Goal: Task Accomplishment & Management: Use online tool/utility

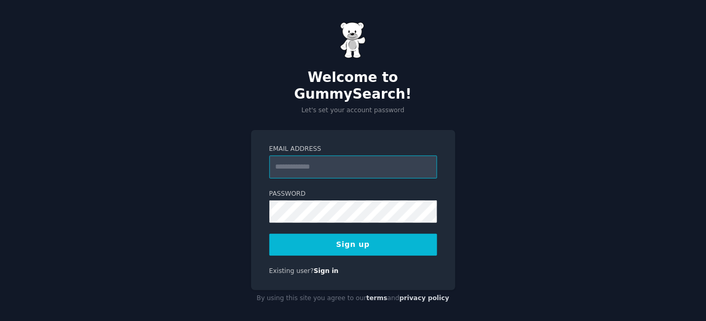
click at [416, 162] on input "Email Address" at bounding box center [353, 166] width 168 height 23
type input "**********"
click at [381, 240] on button "Sign up" at bounding box center [353, 245] width 168 height 22
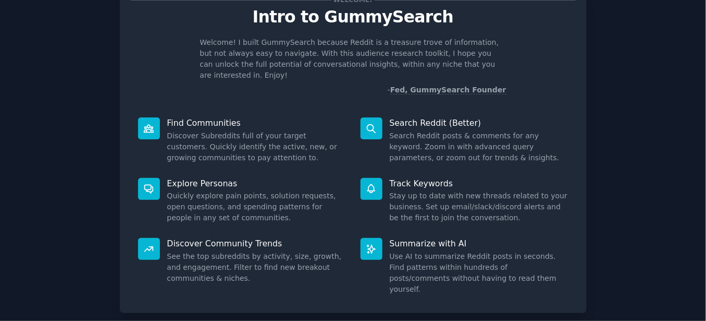
scroll to position [58, 0]
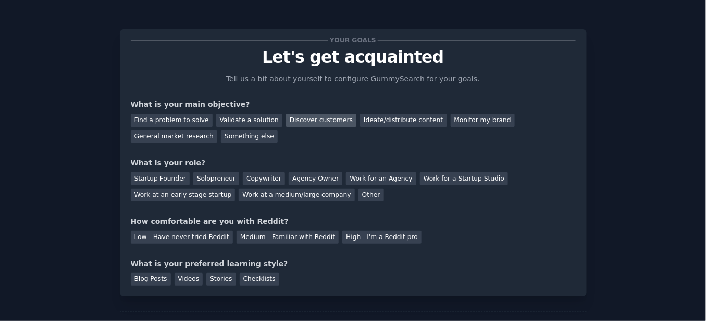
click at [302, 117] on div "Discover customers" at bounding box center [321, 120] width 70 height 13
click at [218, 130] on div "General market research" at bounding box center [174, 136] width 87 height 13
click at [256, 178] on div "Copywriter" at bounding box center [264, 178] width 42 height 13
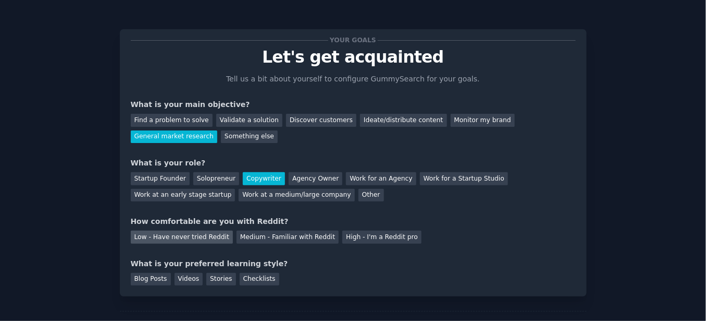
click at [201, 236] on div "Low - Have never tried Reddit" at bounding box center [182, 236] width 102 height 13
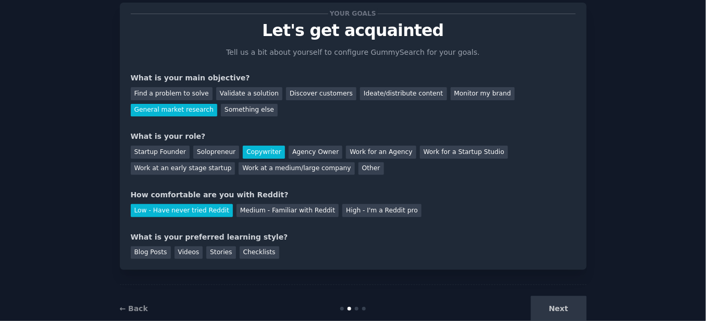
scroll to position [52, 0]
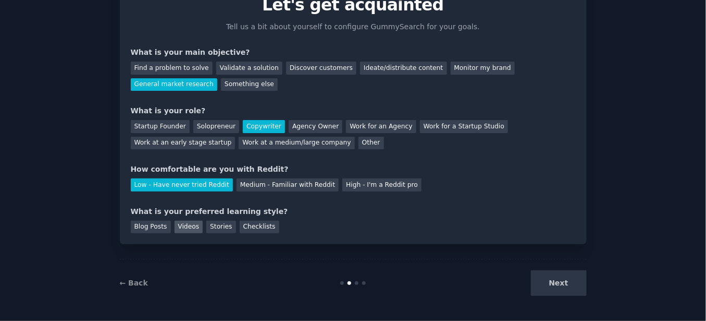
click at [182, 226] on div "Videos" at bounding box center [189, 226] width 29 height 13
click at [552, 276] on button "Next" at bounding box center [559, 283] width 56 height 26
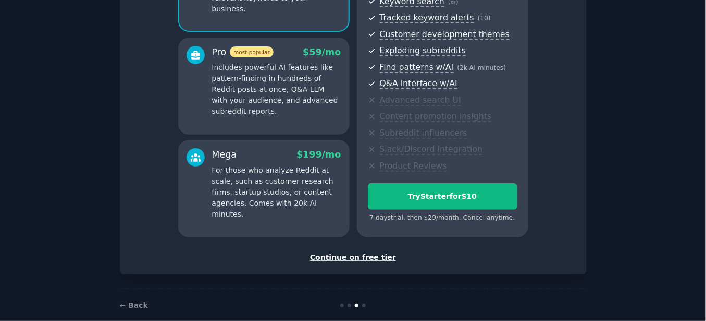
scroll to position [173, 0]
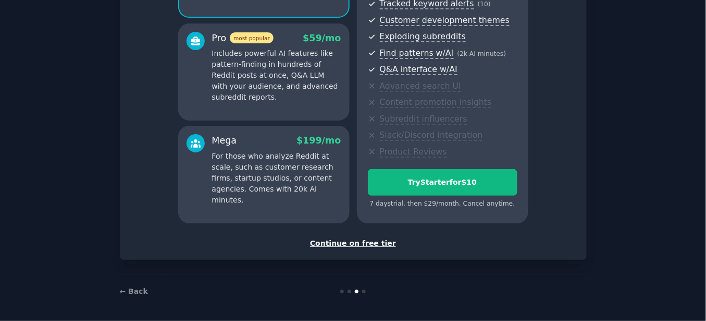
click at [374, 240] on div "Continue on free tier" at bounding box center [353, 243] width 445 height 11
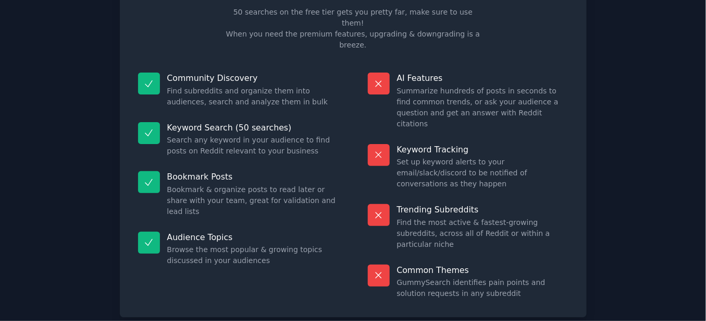
scroll to position [84, 0]
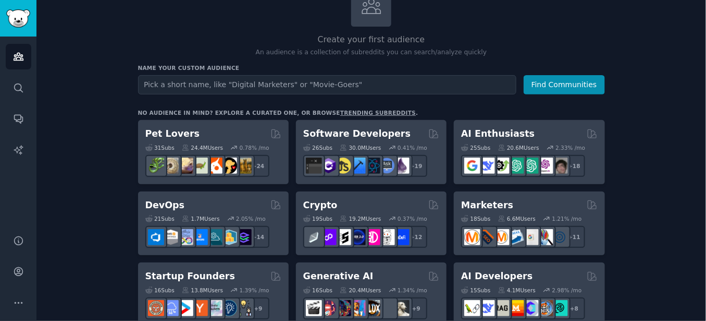
scroll to position [174, 0]
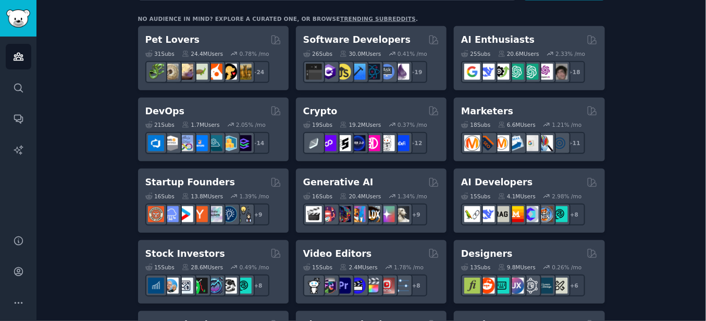
drag, startPoint x: 492, startPoint y: 115, endPoint x: 678, endPoint y: 143, distance: 187.7
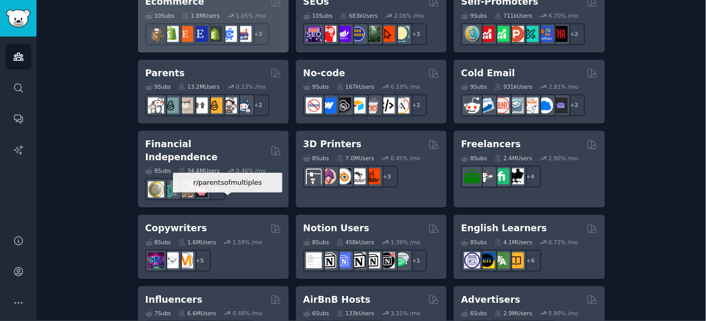
scroll to position [649, 0]
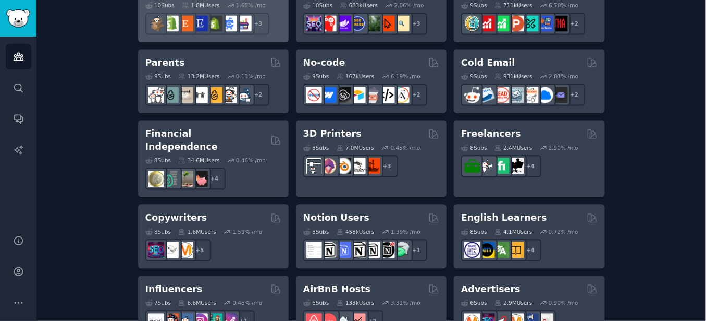
click at [232, 228] on div "1.59 % /mo" at bounding box center [247, 231] width 30 height 7
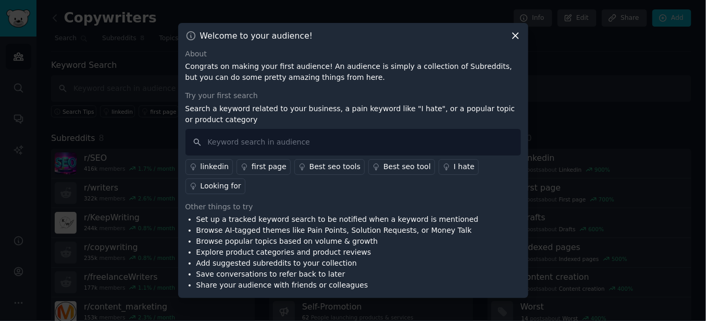
click at [517, 41] on icon at bounding box center [515, 35] width 11 height 11
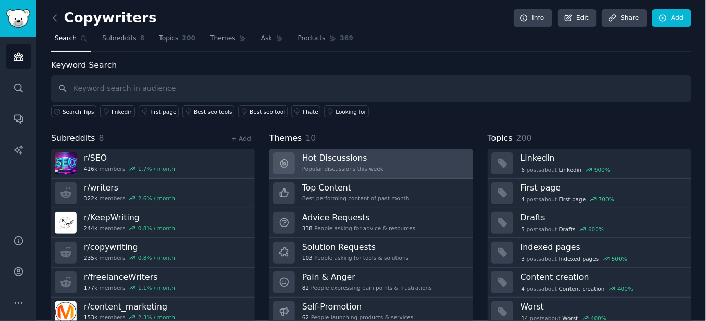
click at [411, 158] on link "Hot Discussions Popular discussions this week" at bounding box center [371, 164] width 204 height 30
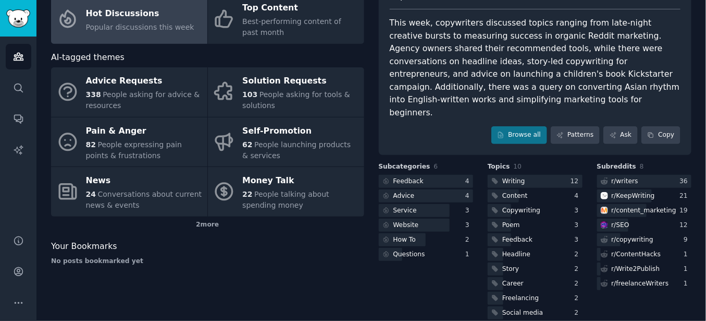
scroll to position [23, 0]
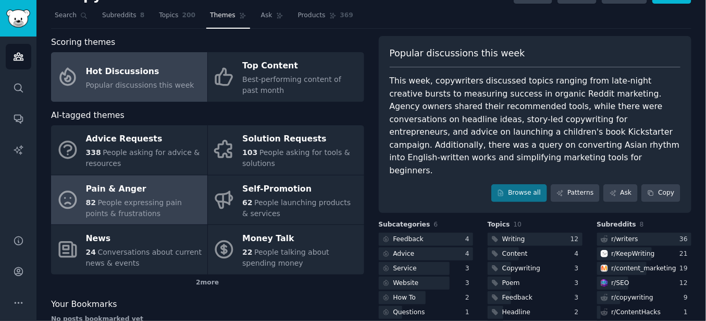
click at [158, 199] on span "People expressing pain points & frustrations" at bounding box center [134, 207] width 96 height 19
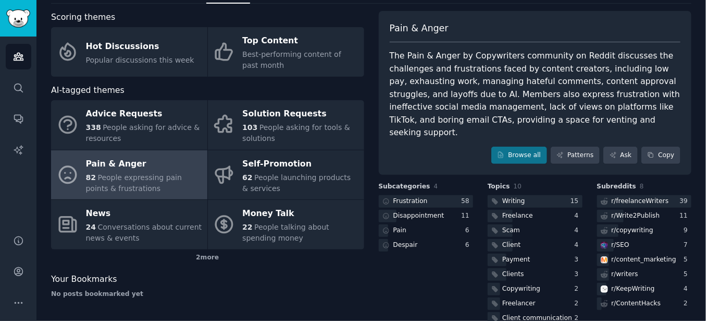
scroll to position [68, 0]
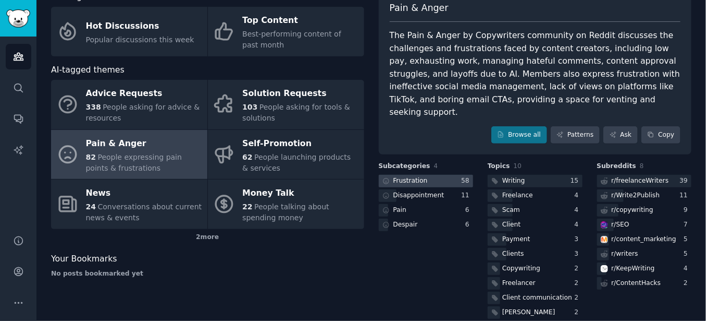
click at [421, 175] on div "Frustration" at bounding box center [404, 181] width 51 height 13
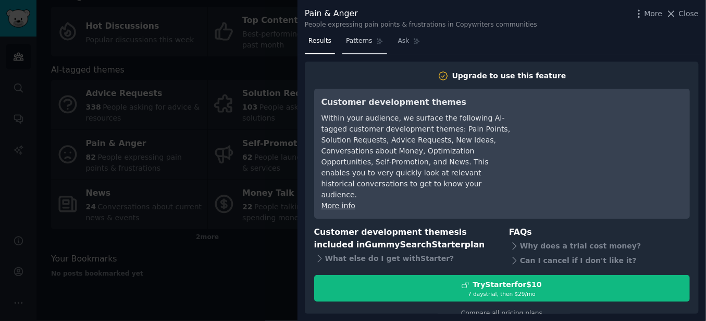
click at [353, 44] on span "Patterns" at bounding box center [359, 40] width 26 height 9
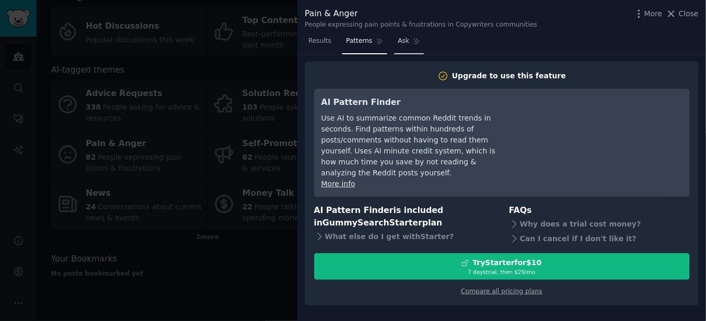
click at [396, 52] on link "Ask" at bounding box center [410, 43] width 30 height 21
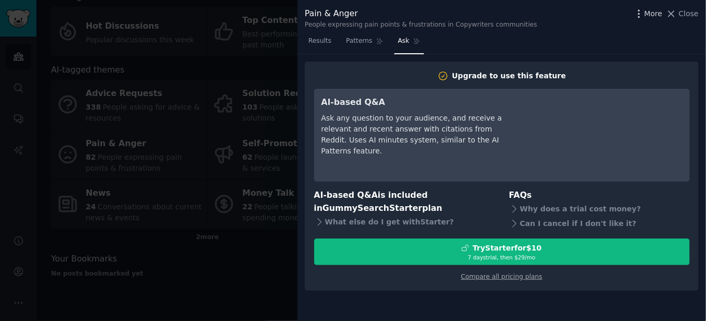
click at [652, 16] on span "More" at bounding box center [654, 13] width 18 height 11
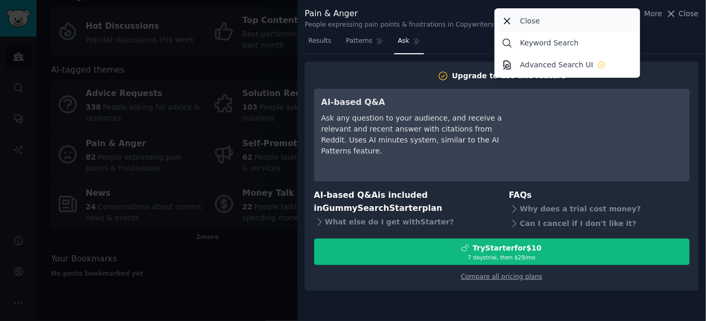
click at [635, 18] on div "Close" at bounding box center [568, 21] width 142 height 22
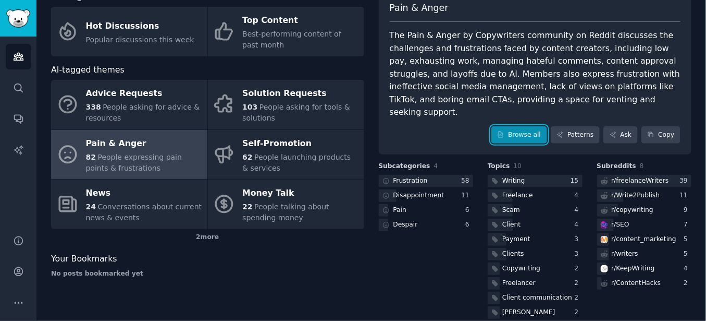
click at [525, 126] on link "Browse all" at bounding box center [520, 135] width 56 height 18
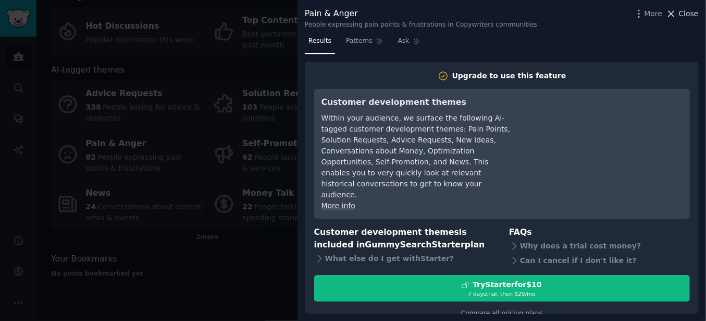
click at [681, 9] on button "Close" at bounding box center [682, 13] width 33 height 11
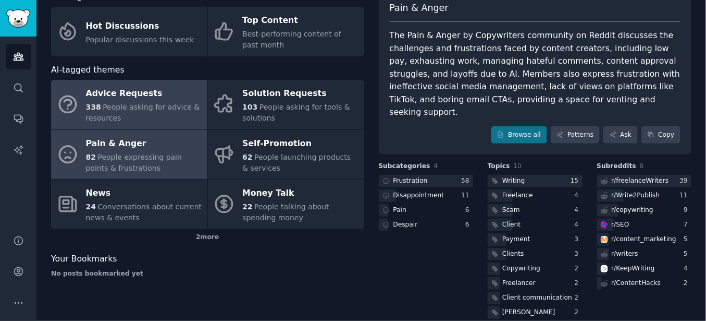
click at [140, 117] on div "338 People asking for advice & resources" at bounding box center [144, 113] width 116 height 22
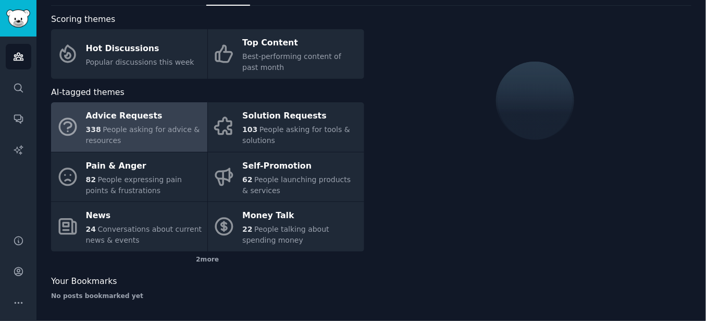
scroll to position [68, 0]
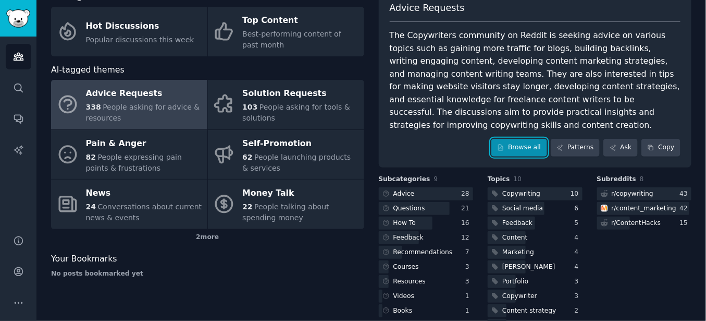
click at [538, 139] on link "Browse all" at bounding box center [520, 148] width 56 height 18
